Goal: Check status

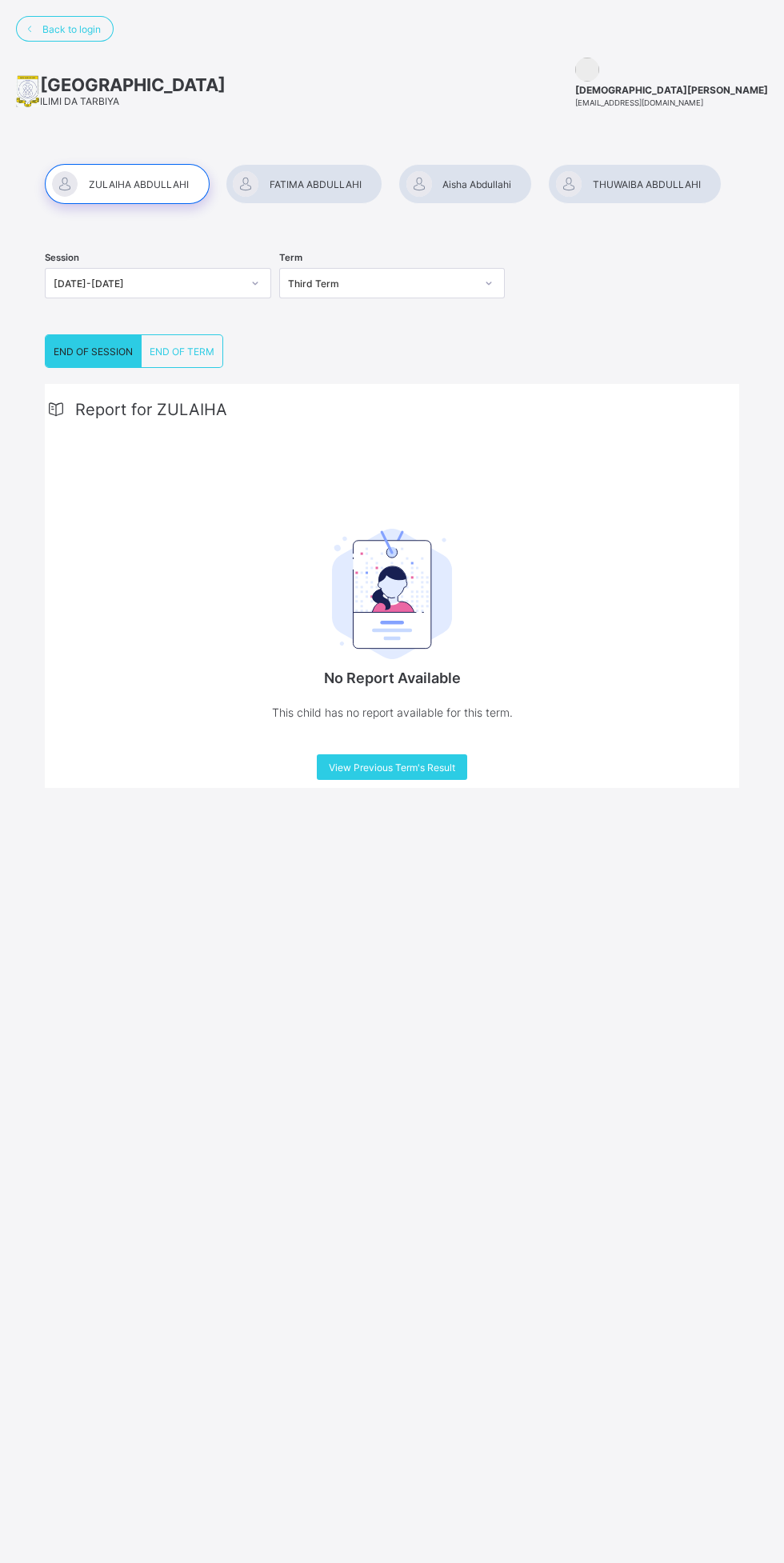
click at [404, 622] on img at bounding box center [392, 594] width 120 height 131
click at [395, 651] on img at bounding box center [392, 594] width 120 height 131
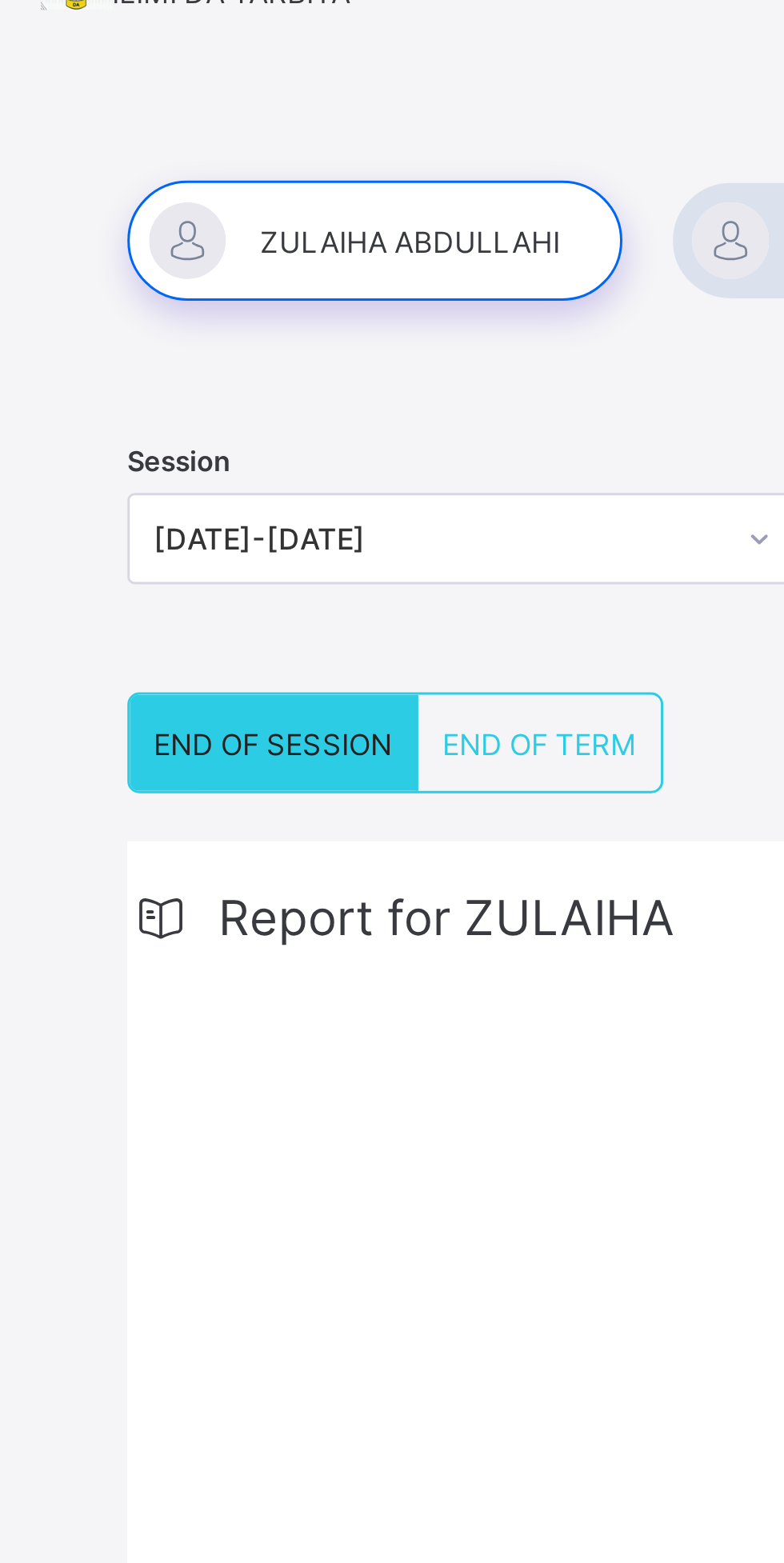
click at [128, 185] on div at bounding box center [126, 184] width 165 height 40
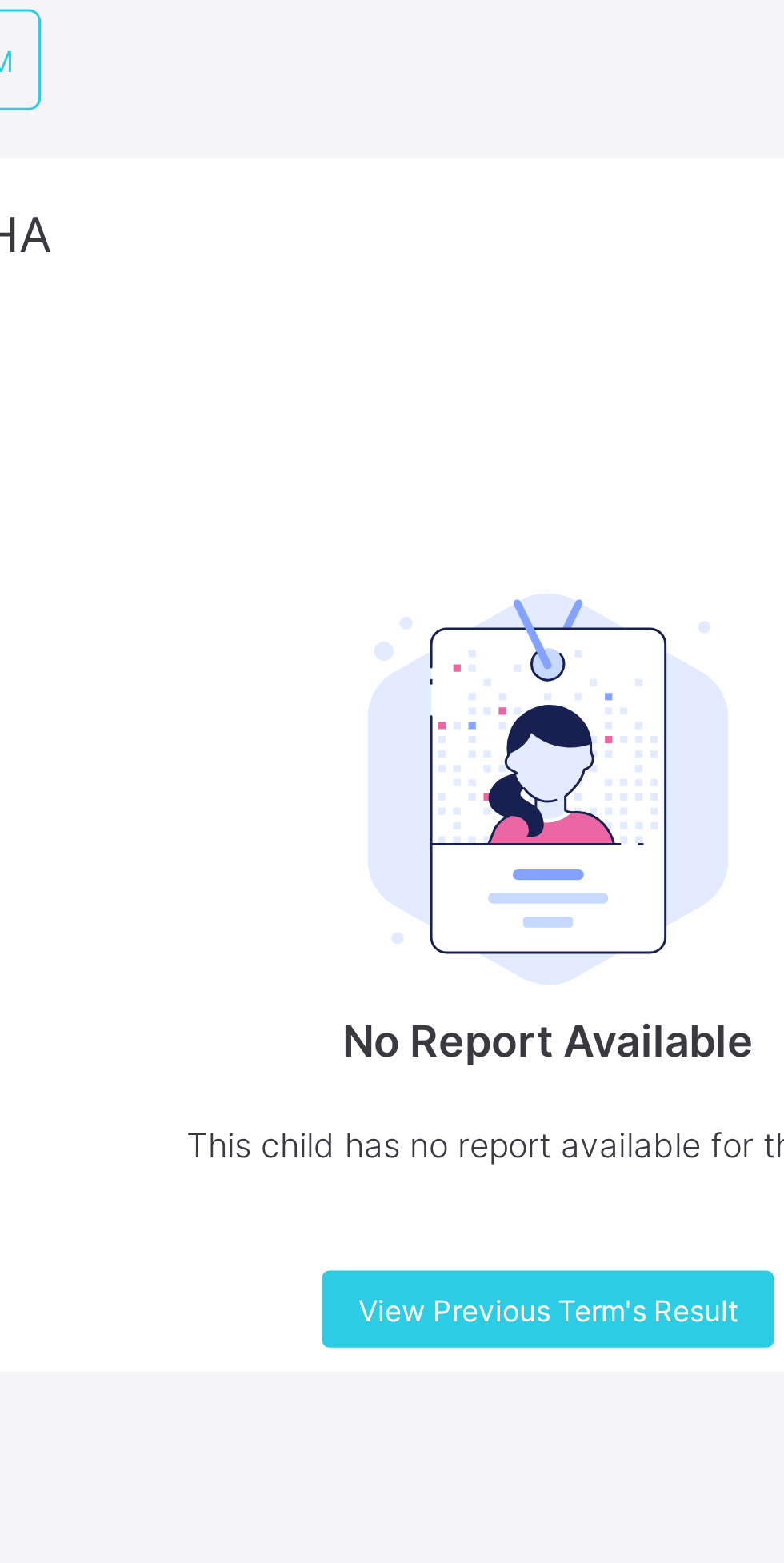
click at [400, 616] on img at bounding box center [392, 594] width 120 height 131
click at [398, 597] on img at bounding box center [392, 594] width 120 height 131
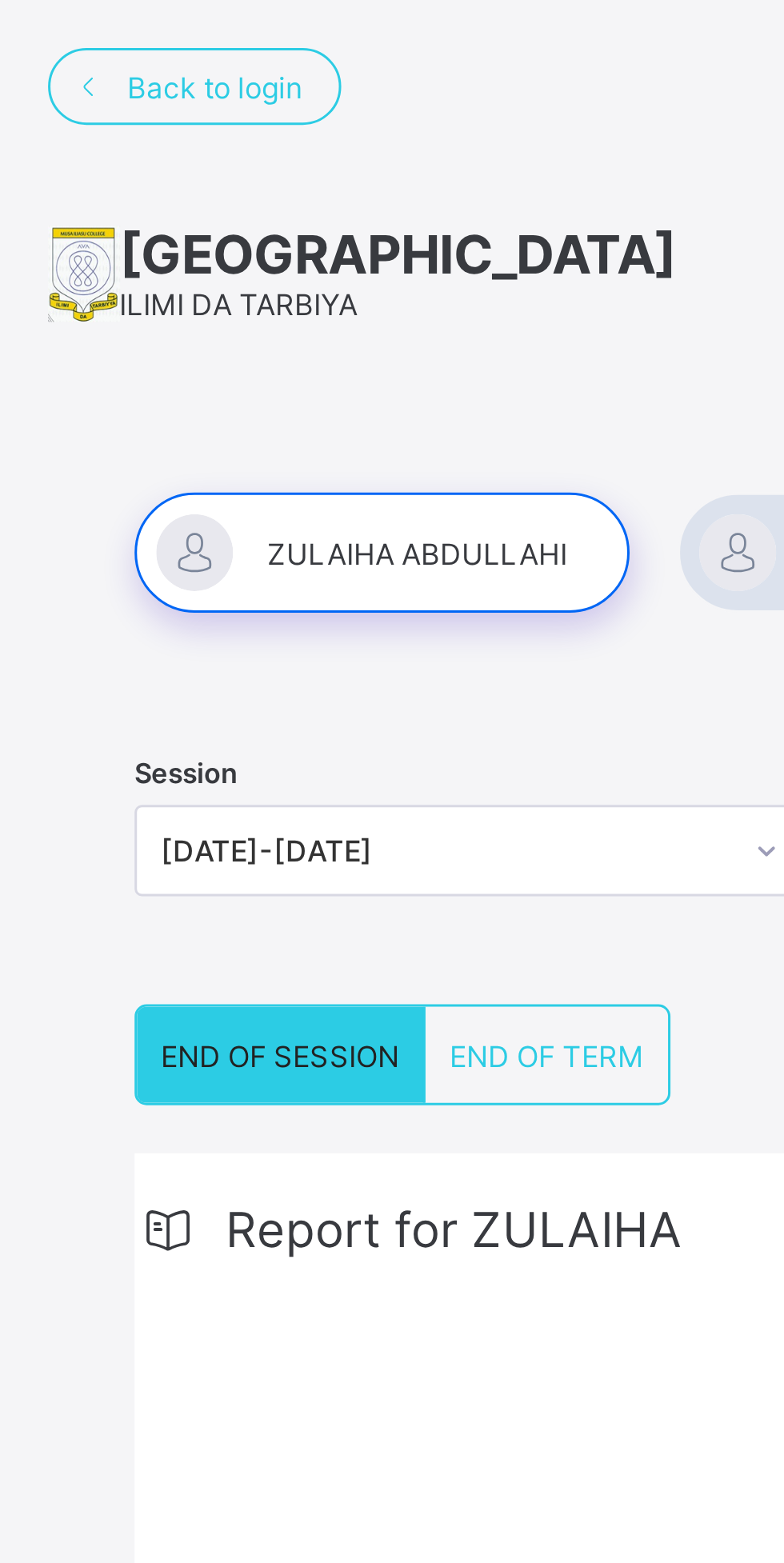
click at [189, 356] on span "END OF TERM" at bounding box center [182, 351] width 65 height 12
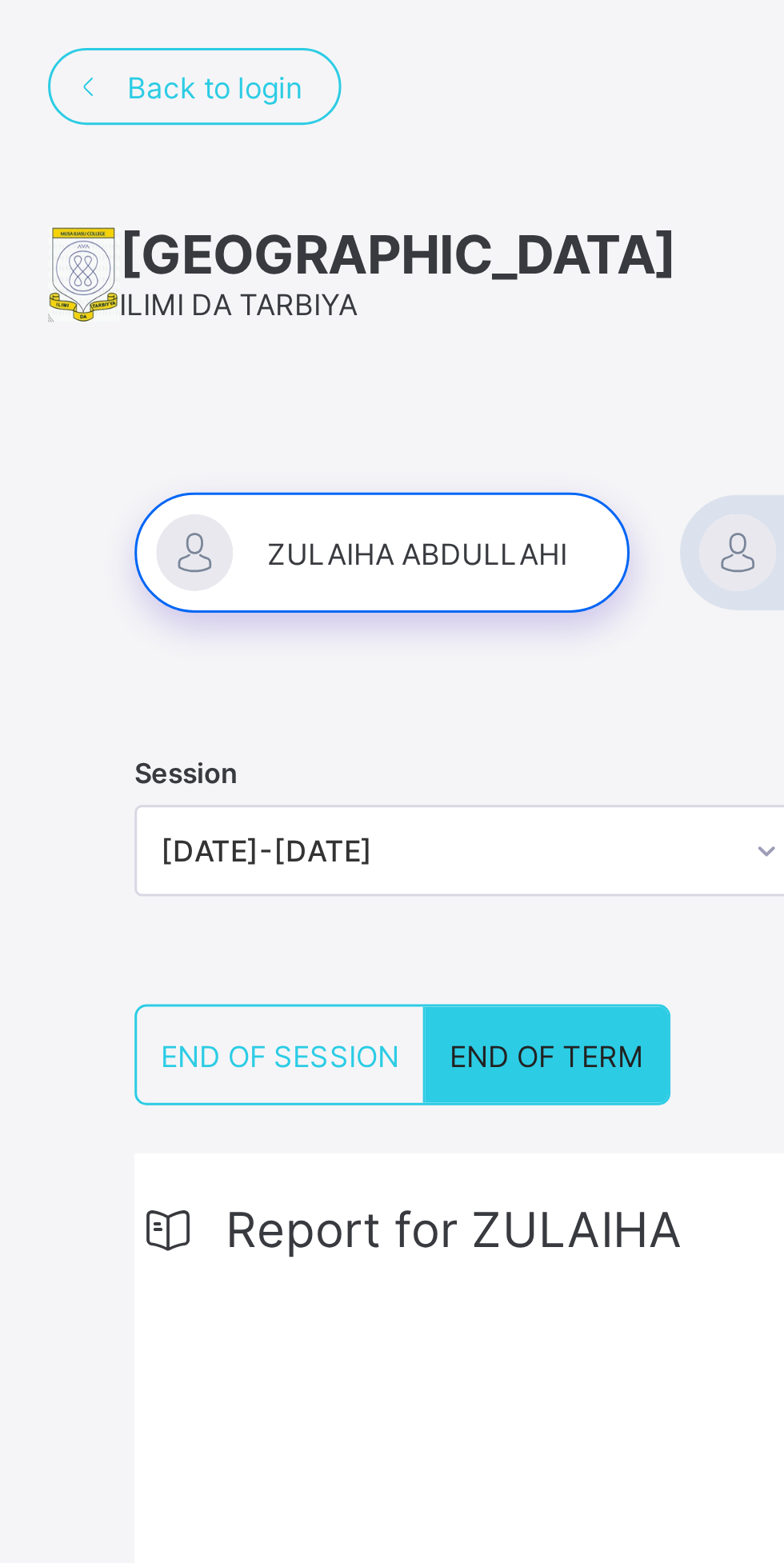
click at [98, 354] on span "END OF SESSION" at bounding box center [93, 351] width 79 height 12
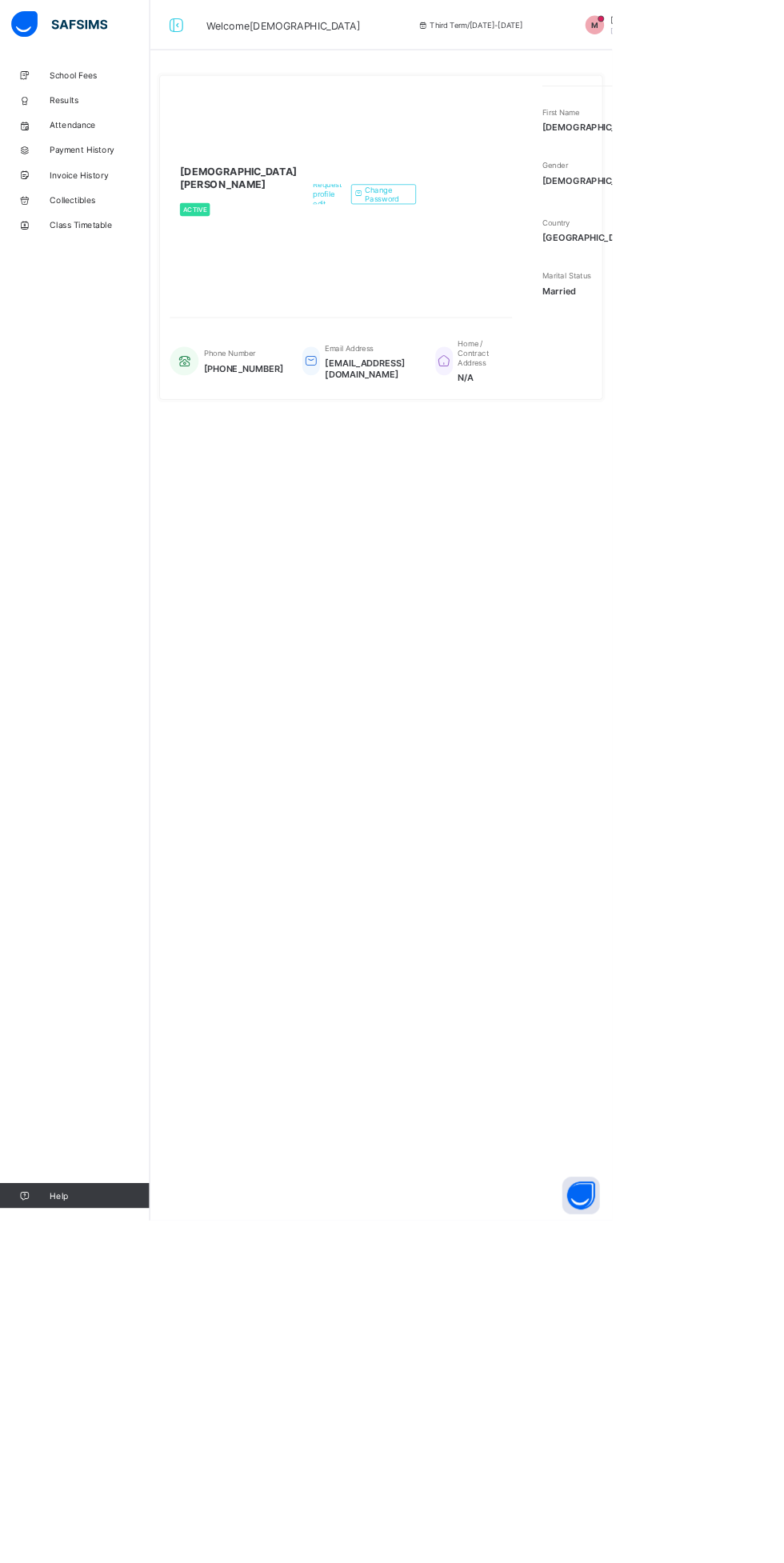
click at [392, 1065] on div "**********" at bounding box center [487, 782] width 592 height 1563
click at [423, 385] on div "Request profile edit Change email Change Password" at bounding box center [464, 248] width 152 height 277
click at [464, 253] on icon at bounding box center [459, 248] width 12 height 10
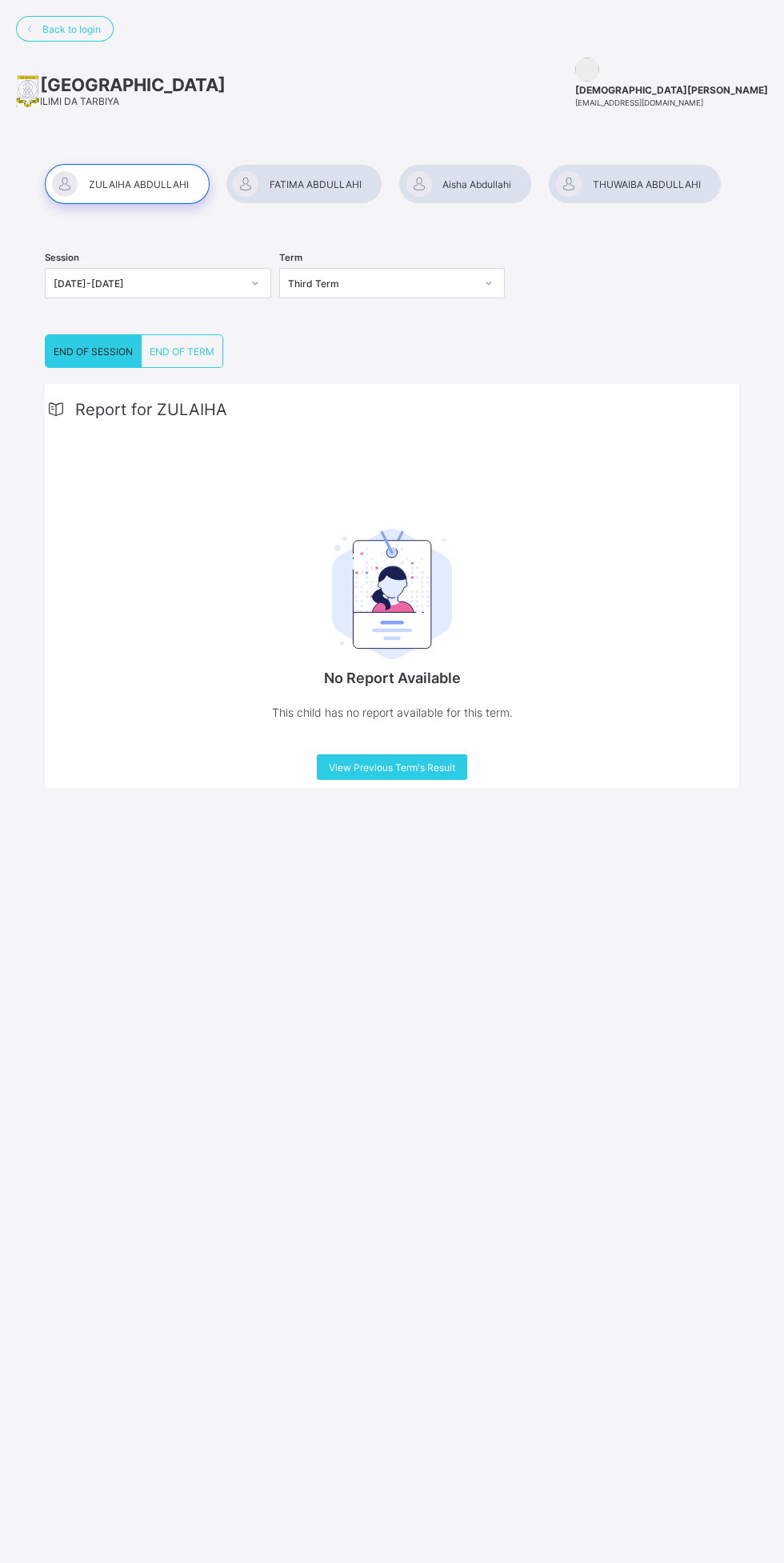
click at [470, 546] on div "No Report Available This child has no report available for this term." at bounding box center [392, 620] width 320 height 270
click at [420, 631] on img at bounding box center [392, 594] width 120 height 131
click at [427, 759] on div "View Previous Term's Result" at bounding box center [392, 766] width 150 height 25
